Goal: Task Accomplishment & Management: Complete application form

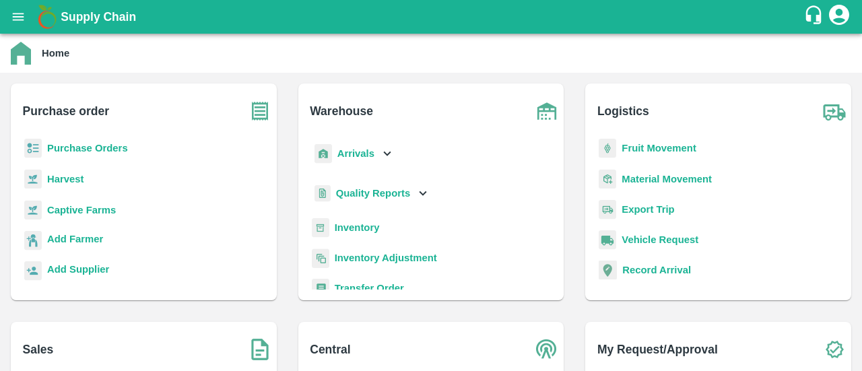
click at [132, 152] on div "Purchase Orders" at bounding box center [144, 154] width 245 height 30
click at [126, 147] on b "Purchase Orders" at bounding box center [87, 148] width 81 height 11
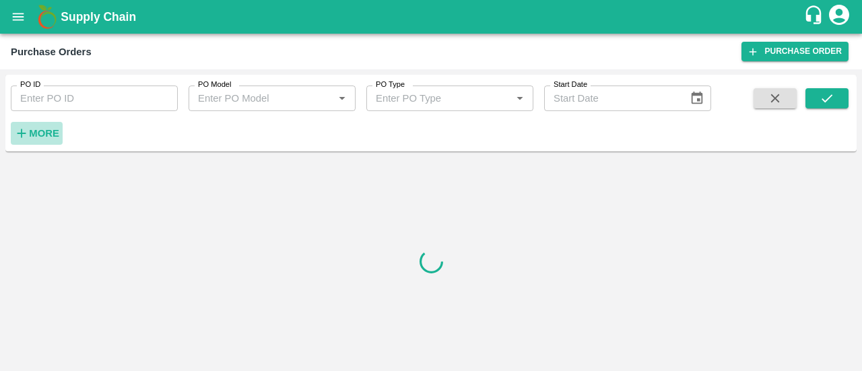
click at [46, 130] on strong "More" at bounding box center [44, 133] width 30 height 11
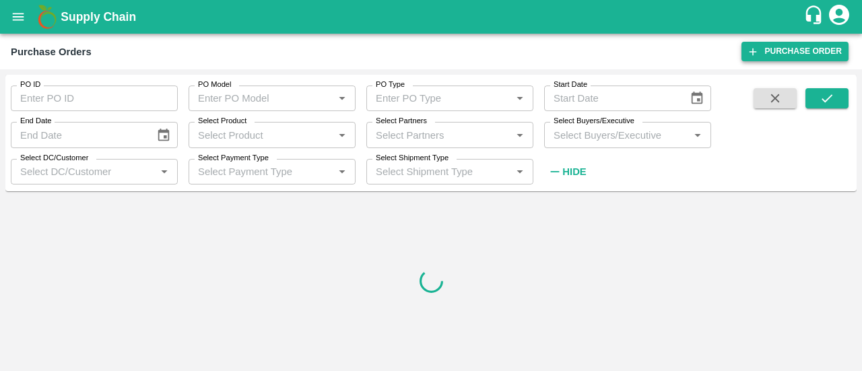
click at [776, 42] on link "Purchase Order" at bounding box center [795, 52] width 107 height 20
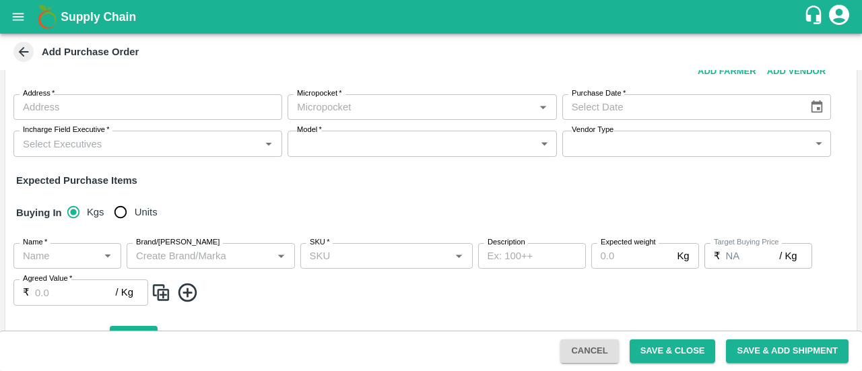
scroll to position [55, 0]
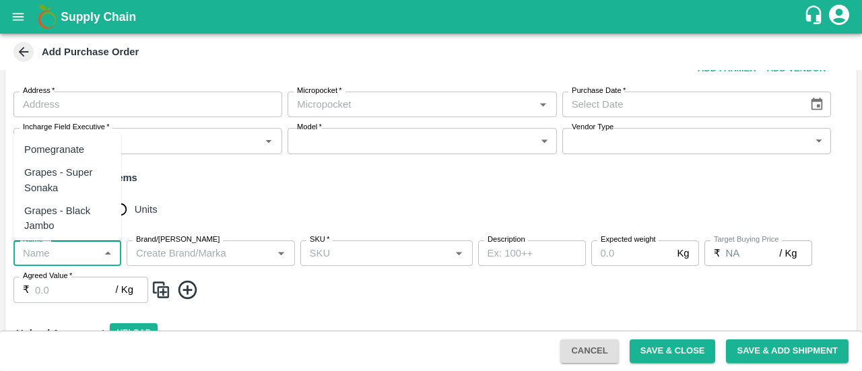
click at [86, 260] on input "Name   *" at bounding box center [56, 254] width 77 height 18
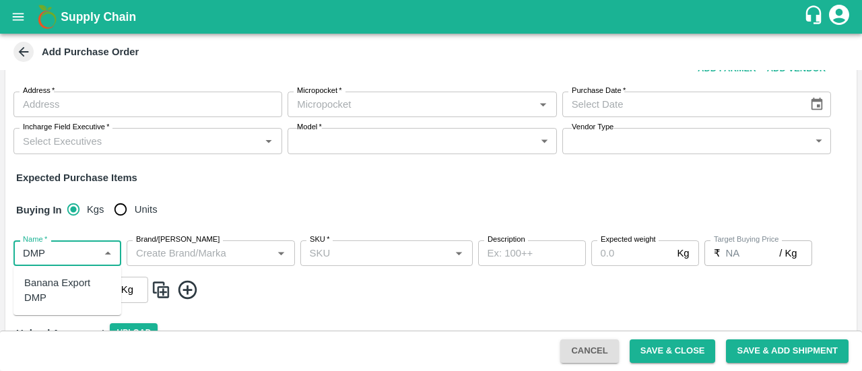
click at [25, 279] on div "Banana Export DMP" at bounding box center [67, 290] width 86 height 30
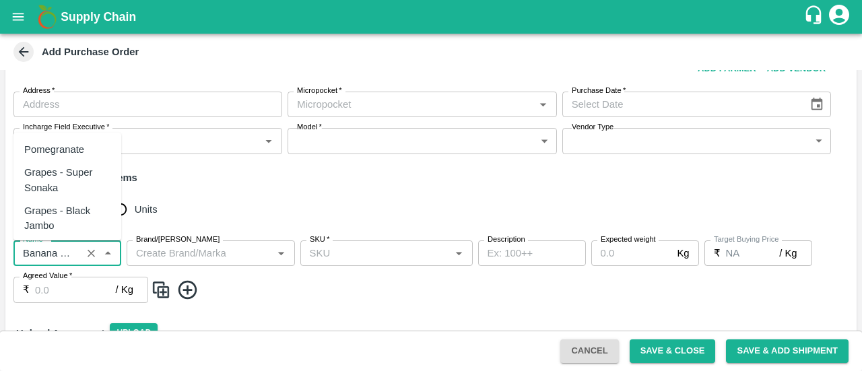
scroll to position [6986, 0]
click at [22, 250] on input "Name   *" at bounding box center [48, 254] width 60 height 18
type input "Banana Export DMP"
